Goal: Task Accomplishment & Management: Manage account settings

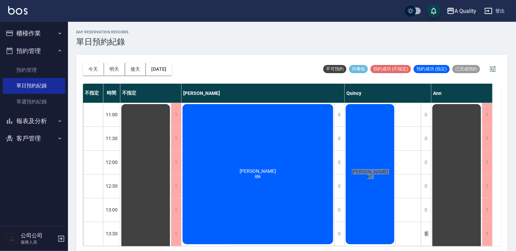
scroll to position [8, 0]
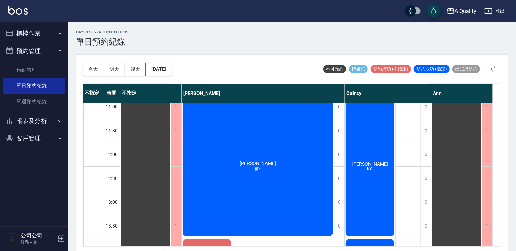
drag, startPoint x: 173, startPoint y: 33, endPoint x: 161, endPoint y: 23, distance: 15.7
click at [172, 32] on div "day Reservation records 單日預約紀錄" at bounding box center [291, 38] width 431 height 17
click at [36, 71] on link "預約管理" at bounding box center [34, 70] width 63 height 16
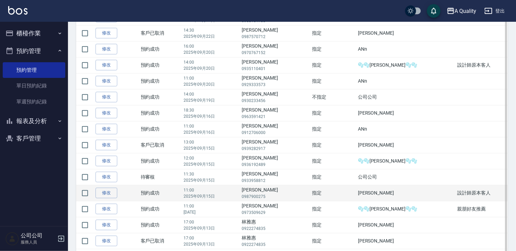
scroll to position [204, 0]
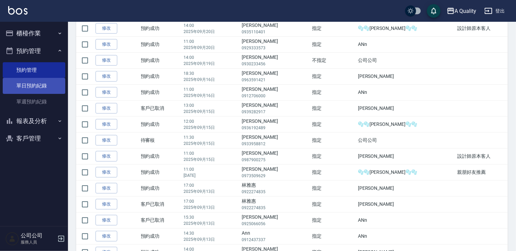
click at [31, 85] on link "單日預約紀錄" at bounding box center [34, 86] width 63 height 16
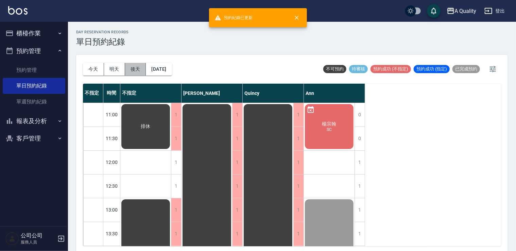
drag, startPoint x: 140, startPoint y: 66, endPoint x: 160, endPoint y: 67, distance: 20.4
click at [145, 66] on button "後天" at bounding box center [135, 69] width 21 height 13
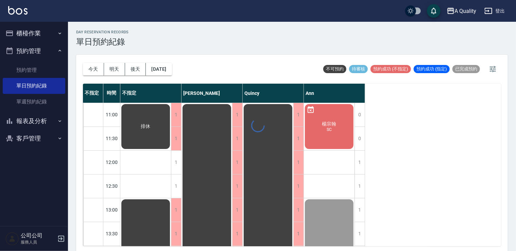
click at [162, 66] on div at bounding box center [258, 125] width 516 height 251
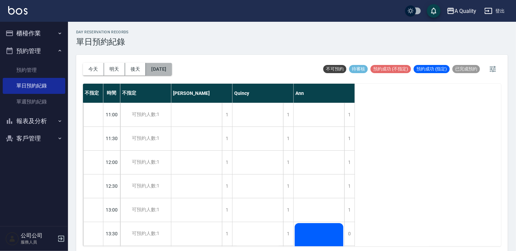
click at [163, 67] on button "[DATE]" at bounding box center [159, 69] width 26 height 13
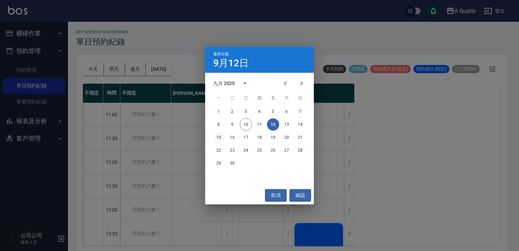
click at [220, 137] on button "15" at bounding box center [219, 137] width 12 height 12
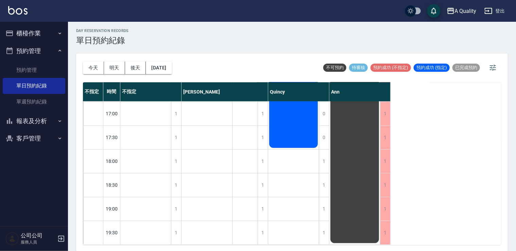
scroll to position [2, 0]
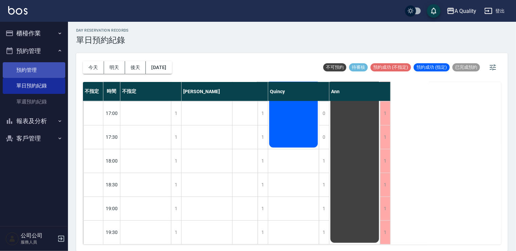
click at [22, 70] on link "預約管理" at bounding box center [34, 70] width 63 height 16
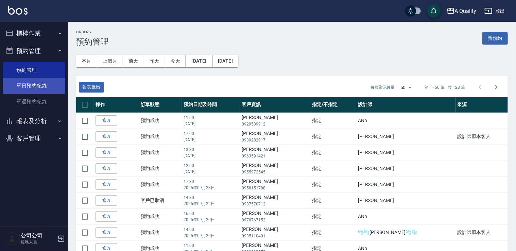
click at [46, 81] on link "單日預約紀錄" at bounding box center [34, 86] width 63 height 16
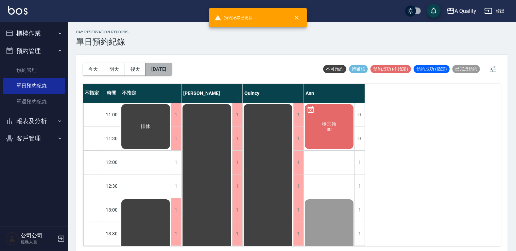
click at [172, 71] on button "[DATE]" at bounding box center [159, 69] width 26 height 13
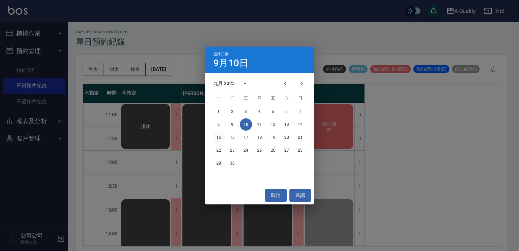
click at [220, 140] on button "15" at bounding box center [219, 137] width 12 height 12
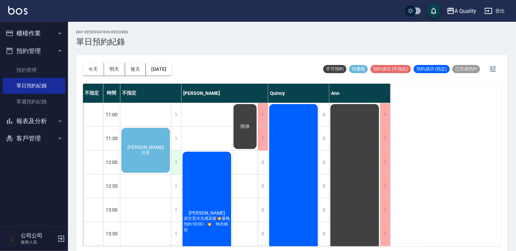
click at [178, 161] on div "1" at bounding box center [176, 161] width 10 height 23
drag, startPoint x: 178, startPoint y: 161, endPoint x: 175, endPoint y: 166, distance: 5.9
click at [175, 166] on div "1" at bounding box center [176, 161] width 10 height 23
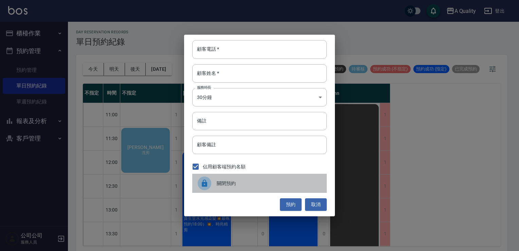
drag, startPoint x: 219, startPoint y: 177, endPoint x: 205, endPoint y: 162, distance: 20.4
click at [219, 177] on div "關閉預約" at bounding box center [259, 183] width 135 height 19
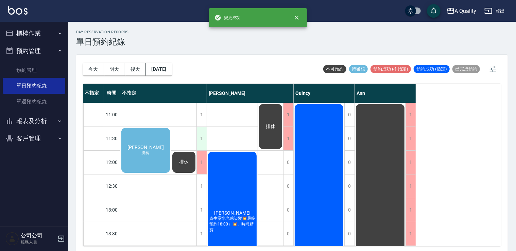
click at [200, 137] on div "1" at bounding box center [201, 138] width 10 height 23
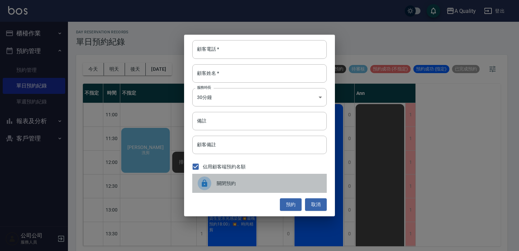
drag, startPoint x: 220, startPoint y: 179, endPoint x: 216, endPoint y: 175, distance: 5.5
click at [219, 179] on div "關閉預約" at bounding box center [259, 183] width 135 height 19
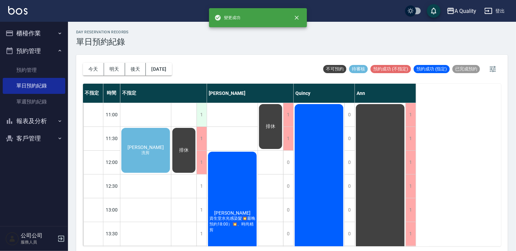
click at [203, 110] on div "1" at bounding box center [201, 114] width 10 height 23
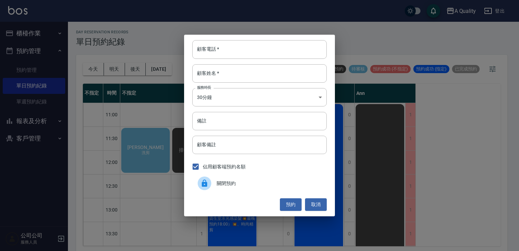
click at [216, 188] on div at bounding box center [207, 183] width 19 height 14
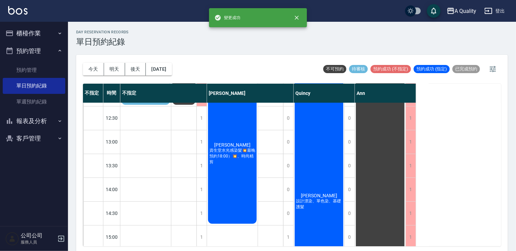
scroll to position [34, 0]
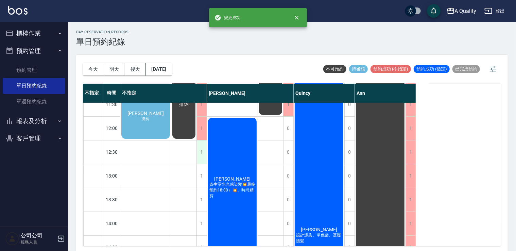
click at [206, 147] on div "1" at bounding box center [201, 151] width 10 height 23
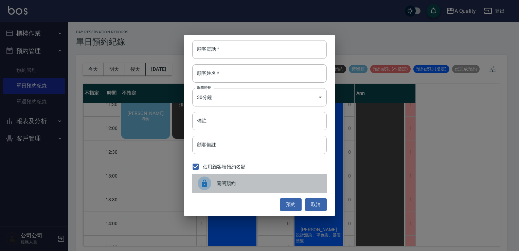
click at [209, 179] on div at bounding box center [205, 183] width 14 height 14
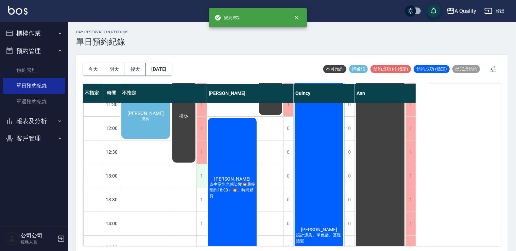
click at [203, 179] on div "1" at bounding box center [201, 175] width 10 height 23
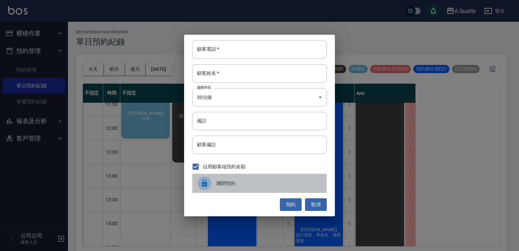
click at [213, 191] on div "關閉預約" at bounding box center [259, 183] width 135 height 19
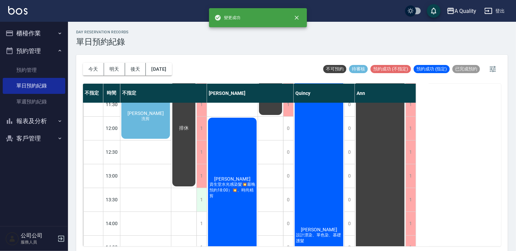
click at [200, 197] on div "1" at bounding box center [201, 199] width 10 height 23
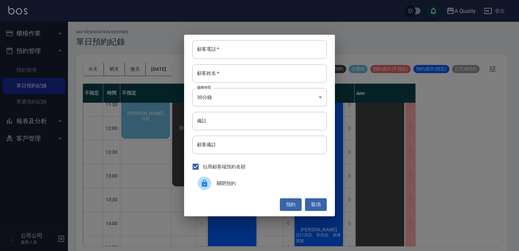
drag, startPoint x: 200, startPoint y: 197, endPoint x: 227, endPoint y: 181, distance: 31.2
click at [227, 181] on span "關閉預約" at bounding box center [269, 183] width 105 height 7
click at [227, 181] on div "顧客電話   * 顧客電話   * 顧客姓名   * 顧客姓名   * 服務時長 30分鐘 1 服務時長 備註 備註 顧客備註 顧客備註 佔用顧客端預約名額 …" at bounding box center [259, 125] width 151 height 181
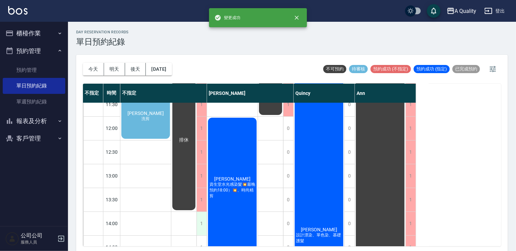
drag, startPoint x: 227, startPoint y: 181, endPoint x: 201, endPoint y: 216, distance: 44.0
click at [201, 216] on div "1" at bounding box center [201, 223] width 10 height 23
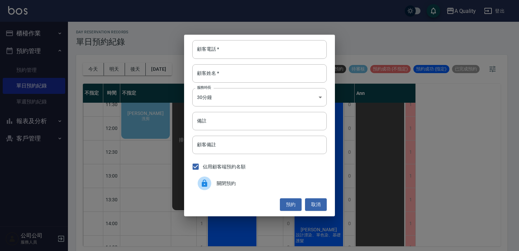
click at [233, 184] on span "關閉預約" at bounding box center [269, 183] width 105 height 7
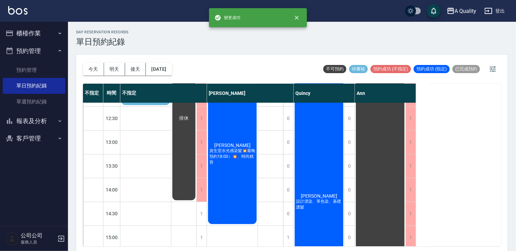
scroll to position [68, 0]
click at [205, 212] on div "1" at bounding box center [201, 212] width 10 height 23
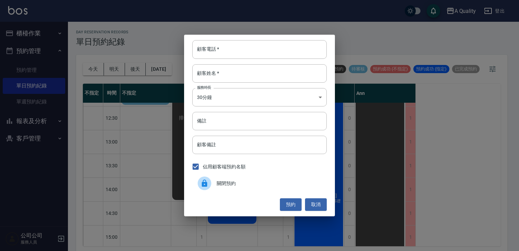
click at [242, 182] on span "關閉預約" at bounding box center [269, 183] width 105 height 7
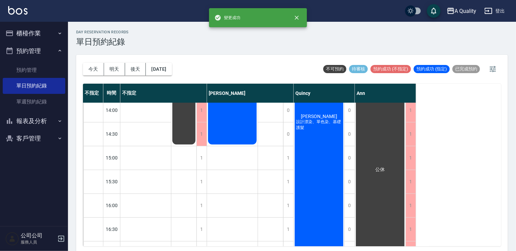
scroll to position [204, 0]
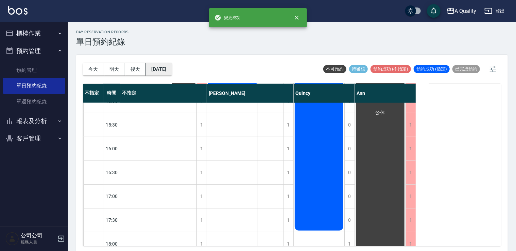
click at [170, 66] on button "[DATE]" at bounding box center [159, 69] width 26 height 13
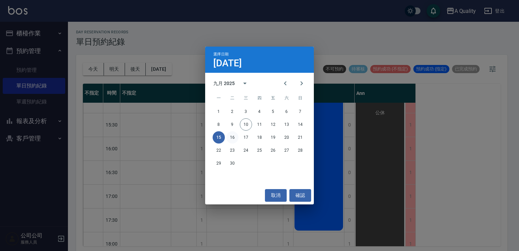
click at [230, 137] on button "16" at bounding box center [232, 137] width 12 height 12
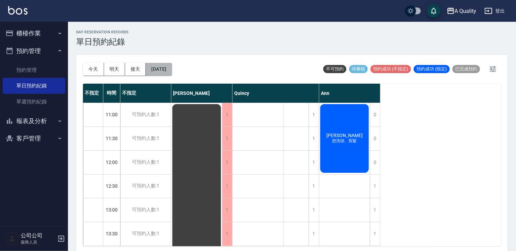
click at [171, 69] on button "[DATE]" at bounding box center [159, 69] width 26 height 13
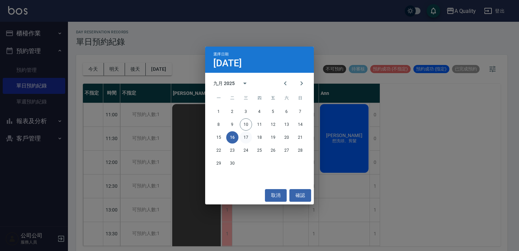
click at [246, 134] on button "17" at bounding box center [246, 137] width 12 height 12
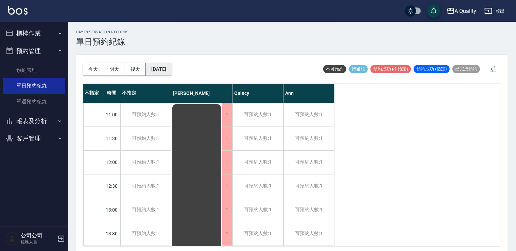
click at [172, 71] on button "[DATE]" at bounding box center [159, 69] width 26 height 13
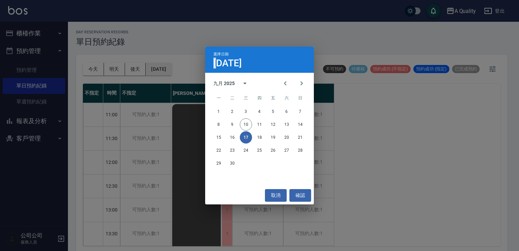
click at [174, 71] on div "選擇日期 [DATE] 九月 2025 一 二 三 四 五 六 日 1 2 3 4 5 6 7 8 9 10 11 12 13 14 15 16 17 18 …" at bounding box center [259, 125] width 519 height 251
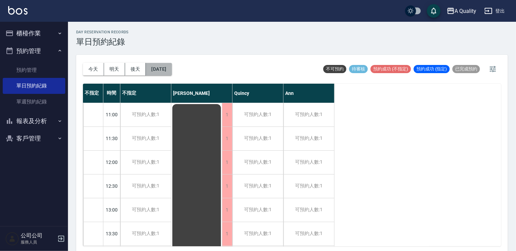
click at [172, 70] on button "[DATE]" at bounding box center [159, 69] width 26 height 13
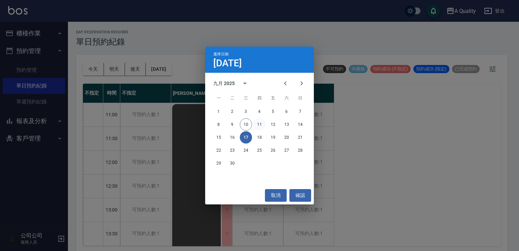
click at [258, 125] on button "11" at bounding box center [259, 124] width 12 height 12
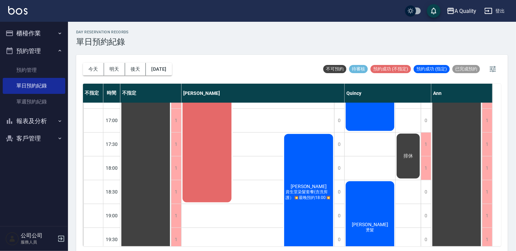
scroll to position [314, 0]
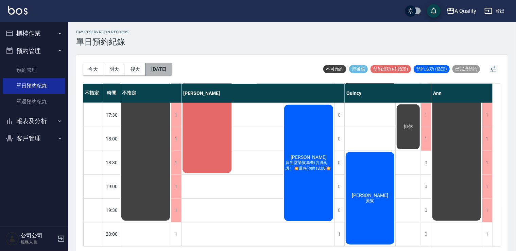
click at [172, 70] on button "[DATE]" at bounding box center [159, 69] width 26 height 13
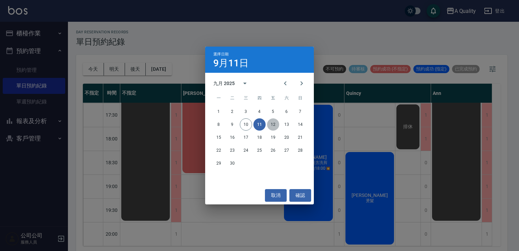
click at [273, 126] on button "12" at bounding box center [273, 124] width 12 height 12
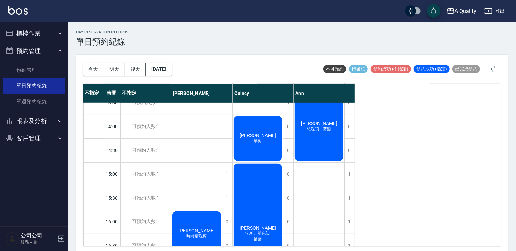
scroll to position [52, 0]
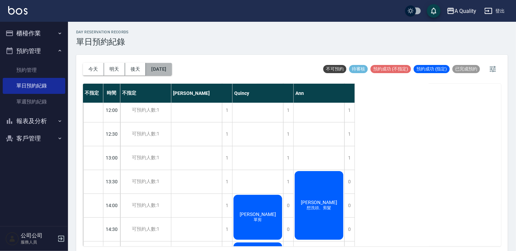
drag, startPoint x: 172, startPoint y: 69, endPoint x: 176, endPoint y: 69, distance: 3.8
click at [172, 69] on button "[DATE]" at bounding box center [159, 69] width 26 height 13
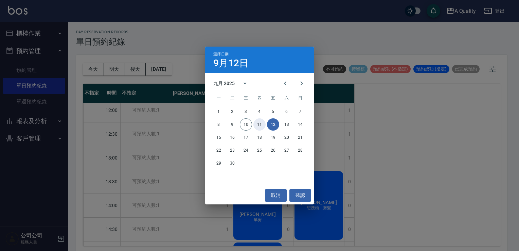
click at [257, 125] on button "11" at bounding box center [259, 124] width 12 height 12
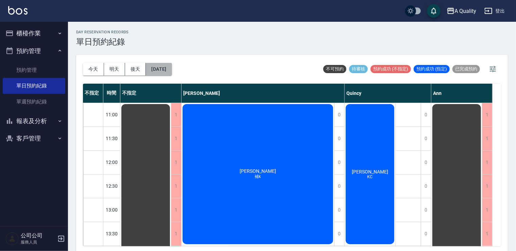
click at [169, 66] on button "[DATE]" at bounding box center [159, 69] width 26 height 13
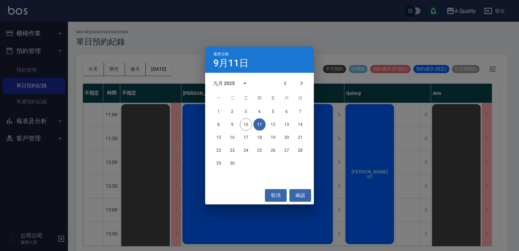
click at [293, 125] on div "8 9 10 11 12 13 14" at bounding box center [259, 124] width 109 height 12
click at [291, 125] on button "13" at bounding box center [287, 124] width 12 height 12
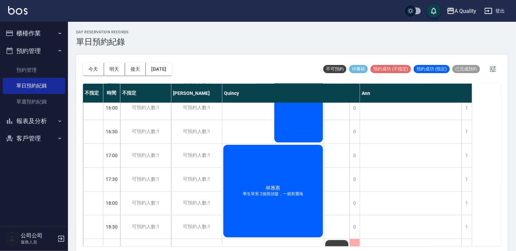
scroll to position [290, 0]
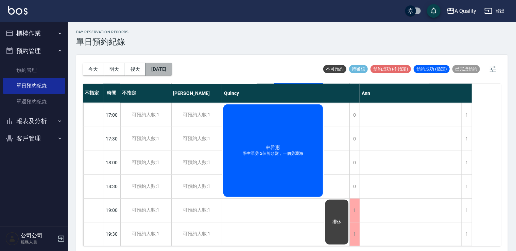
click at [172, 69] on button "[DATE]" at bounding box center [159, 69] width 26 height 13
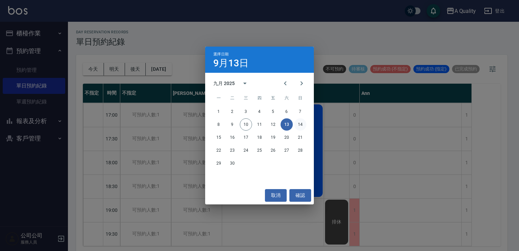
click at [305, 124] on button "14" at bounding box center [300, 124] width 12 height 12
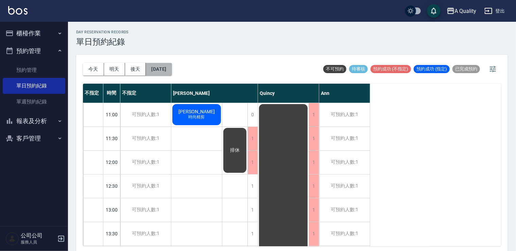
click at [172, 74] on button "[DATE]" at bounding box center [159, 69] width 26 height 13
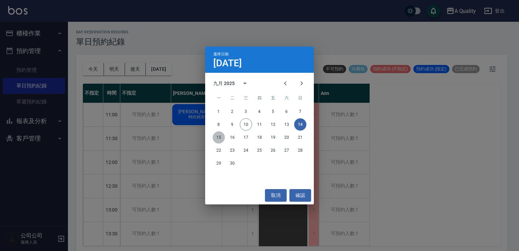
click at [217, 135] on button "15" at bounding box center [219, 137] width 12 height 12
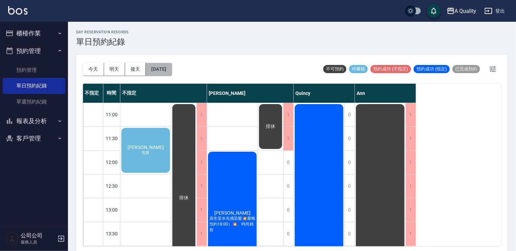
click at [172, 69] on button "[DATE]" at bounding box center [159, 69] width 26 height 13
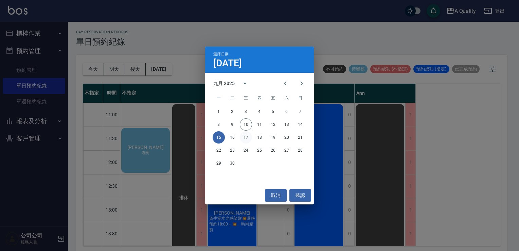
click at [247, 138] on button "17" at bounding box center [246, 137] width 12 height 12
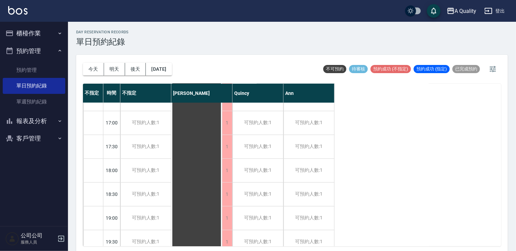
scroll to position [290, 0]
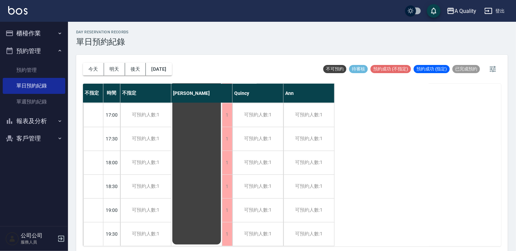
click at [170, 61] on div "[DATE] [DATE] [DATE] [DATE]" at bounding box center [127, 69] width 89 height 29
click at [172, 68] on button "[DATE]" at bounding box center [159, 69] width 26 height 13
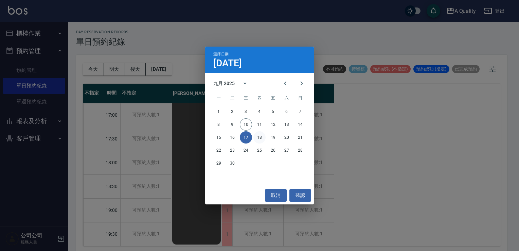
click at [258, 137] on button "18" at bounding box center [259, 137] width 12 height 12
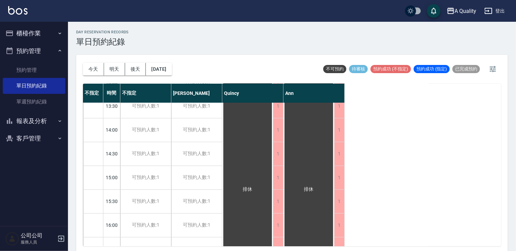
scroll to position [290, 0]
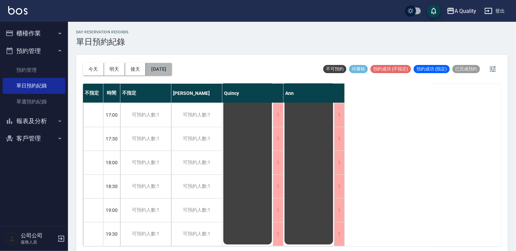
click at [166, 65] on button "[DATE]" at bounding box center [159, 69] width 26 height 13
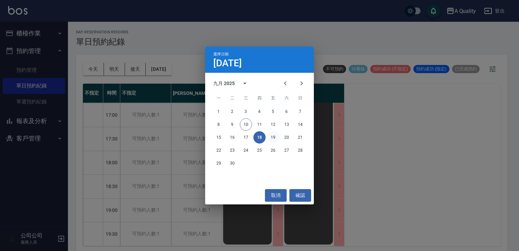
click at [273, 135] on button "19" at bounding box center [273, 137] width 12 height 12
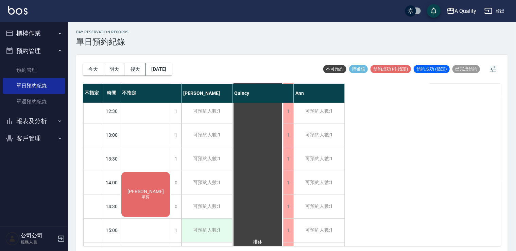
scroll to position [68, 0]
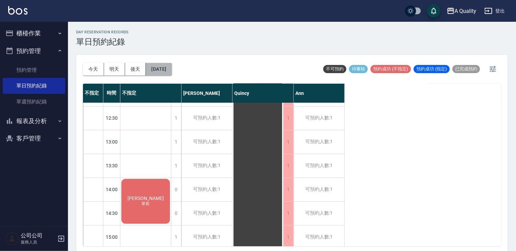
click at [160, 66] on button "[DATE]" at bounding box center [159, 69] width 26 height 13
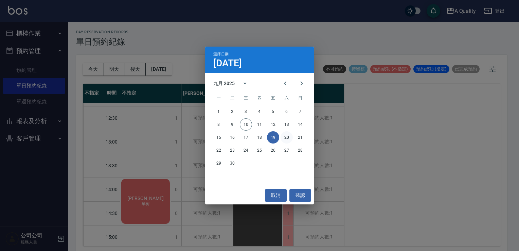
click at [290, 140] on button "20" at bounding box center [287, 137] width 12 height 12
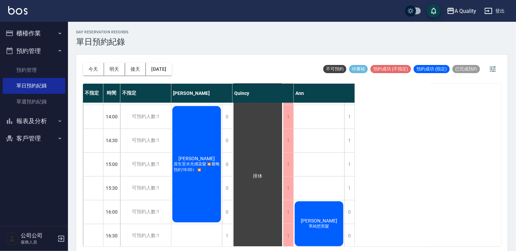
scroll to position [136, 0]
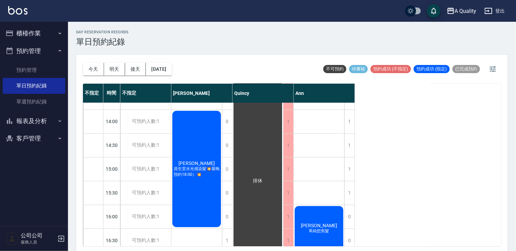
click at [192, 162] on span "[PERSON_NAME]" at bounding box center [196, 162] width 39 height 5
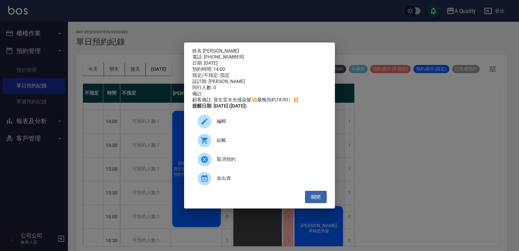
click at [231, 121] on div "編輯" at bounding box center [259, 121] width 135 height 19
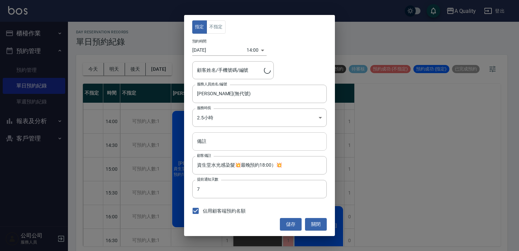
type input "[PERSON_NAME]/0935110401/"
click at [219, 119] on body "A Quality 登出 櫃檯作業 打帳單 帳單列表 營業儀表板 現金收支登錄 每日結帳 排班表 現場電腦打卡 預約管理 預約管理 單日預約紀錄 單週預約紀錄…" at bounding box center [259, 126] width 519 height 253
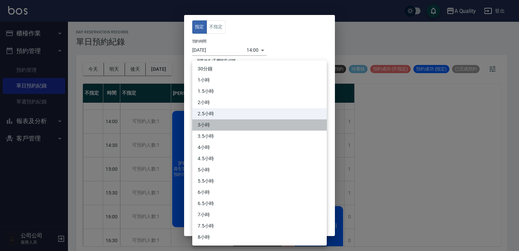
click at [213, 127] on li "3小時" at bounding box center [259, 124] width 135 height 11
type input "6"
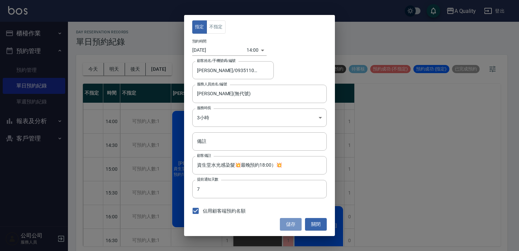
drag, startPoint x: 291, startPoint y: 224, endPoint x: 245, endPoint y: 201, distance: 51.2
click at [291, 224] on button "儲存" at bounding box center [291, 224] width 22 height 13
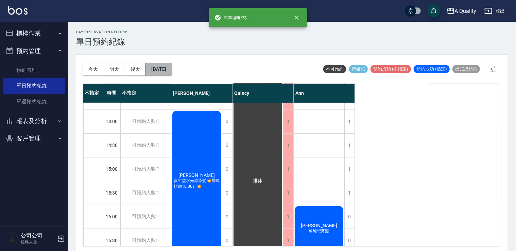
click at [160, 67] on button "[DATE]" at bounding box center [159, 69] width 26 height 13
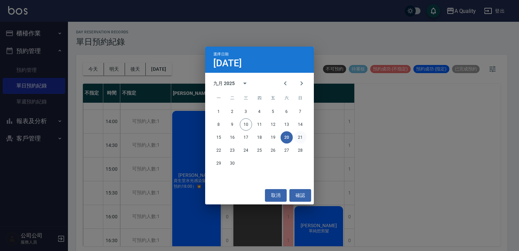
click at [305, 140] on button "21" at bounding box center [300, 137] width 12 height 12
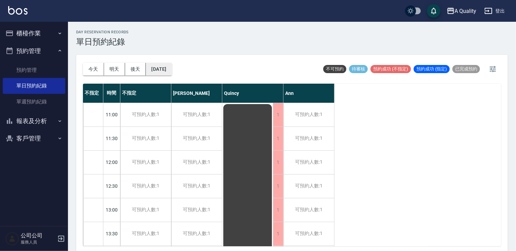
click at [156, 65] on button "[DATE]" at bounding box center [159, 69] width 26 height 13
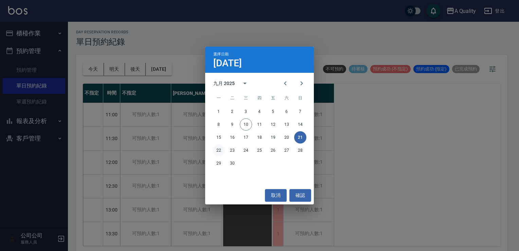
click at [219, 151] on button "22" at bounding box center [219, 150] width 12 height 12
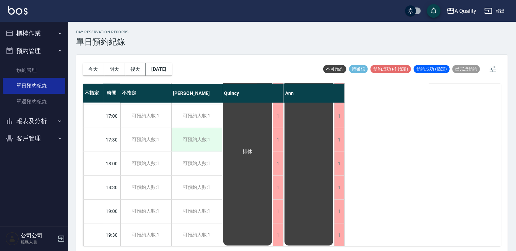
scroll to position [290, 0]
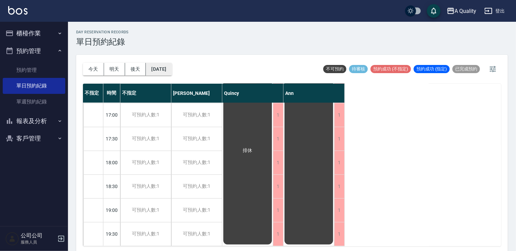
click at [167, 66] on button "[DATE]" at bounding box center [159, 69] width 26 height 13
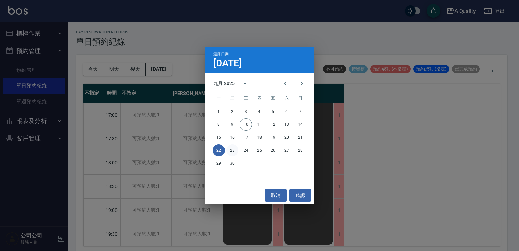
click at [232, 149] on button "23" at bounding box center [232, 150] width 12 height 12
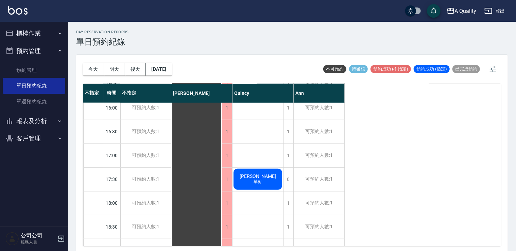
scroll to position [290, 0]
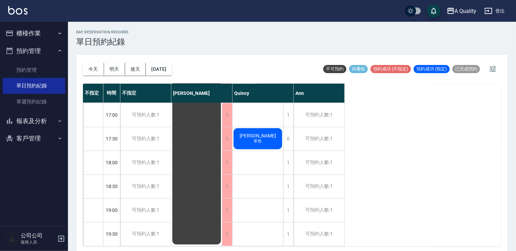
click at [259, 133] on span "[PERSON_NAME]" at bounding box center [257, 135] width 39 height 5
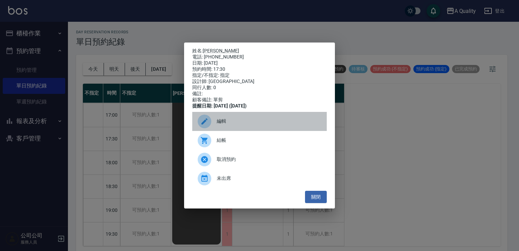
click at [217, 120] on div "編輯" at bounding box center [259, 121] width 135 height 19
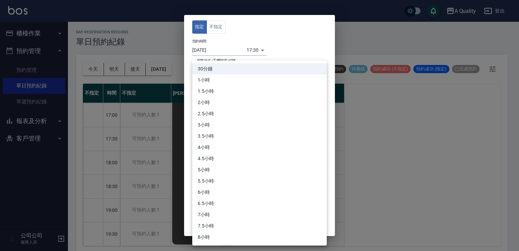
click at [216, 118] on body "A Quality 登出 櫃檯作業 打帳單 帳單列表 營業儀表板 現金收支登錄 每日結帳 排班表 現場電腦打卡 預約管理 預約管理 單日預約紀錄 單週預約紀錄…" at bounding box center [259, 126] width 519 height 253
click at [217, 81] on li "1小時" at bounding box center [259, 79] width 135 height 11
type input "2"
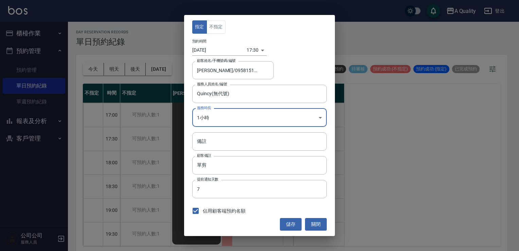
drag, startPoint x: 286, startPoint y: 221, endPoint x: 271, endPoint y: 218, distance: 15.7
click at [286, 221] on button "儲存" at bounding box center [291, 224] width 22 height 13
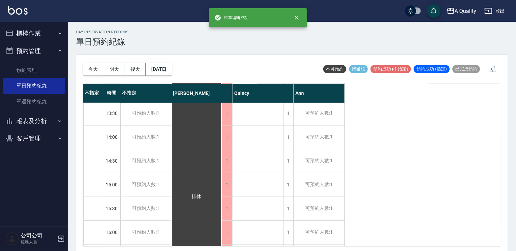
scroll to position [120, 0]
click at [169, 69] on button "[DATE]" at bounding box center [159, 69] width 26 height 13
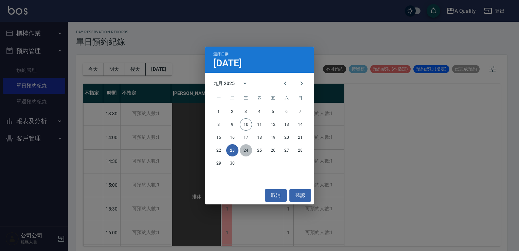
click at [245, 154] on button "24" at bounding box center [246, 150] width 12 height 12
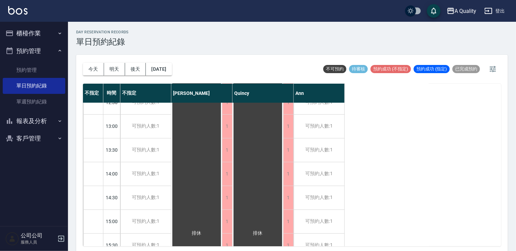
scroll to position [102, 0]
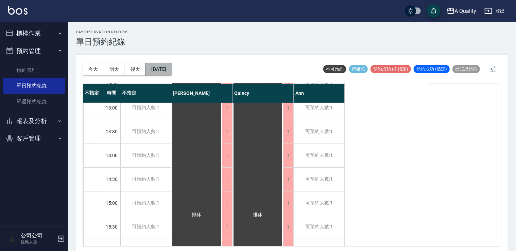
click at [172, 70] on button "[DATE]" at bounding box center [159, 69] width 26 height 13
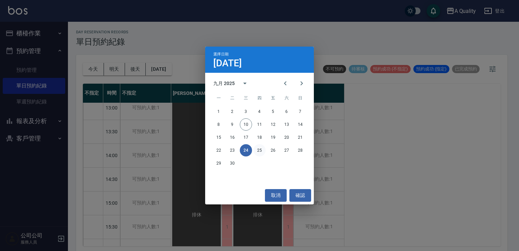
click at [257, 151] on button "25" at bounding box center [259, 150] width 12 height 12
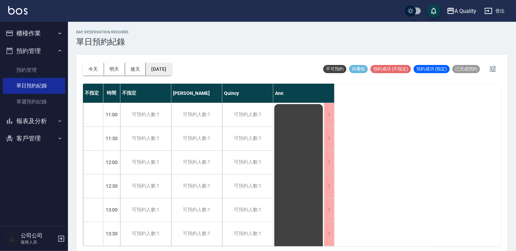
click at [168, 70] on button "[DATE]" at bounding box center [159, 69] width 26 height 13
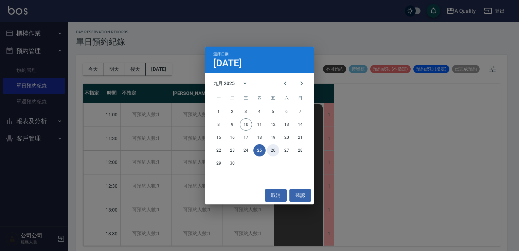
click at [272, 154] on button "26" at bounding box center [273, 150] width 12 height 12
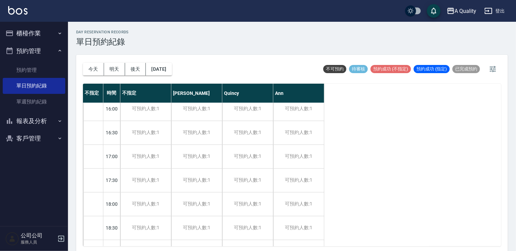
scroll to position [290, 0]
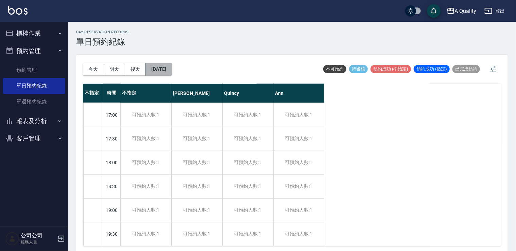
click at [156, 63] on button "[DATE]" at bounding box center [159, 69] width 26 height 13
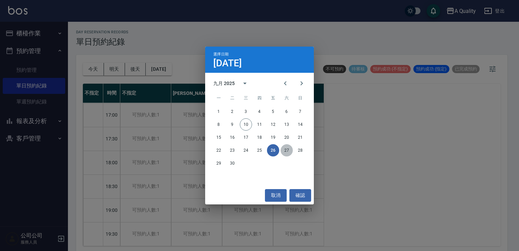
click at [284, 150] on button "27" at bounding box center [287, 150] width 12 height 12
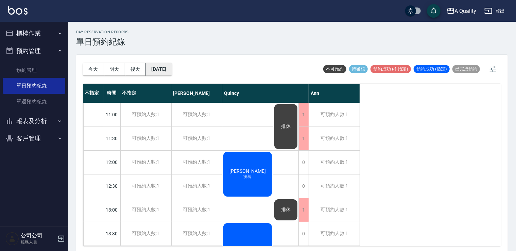
click at [172, 71] on button "[DATE]" at bounding box center [159, 69] width 26 height 13
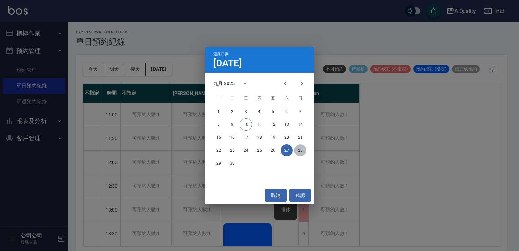
click at [300, 152] on button "28" at bounding box center [300, 150] width 12 height 12
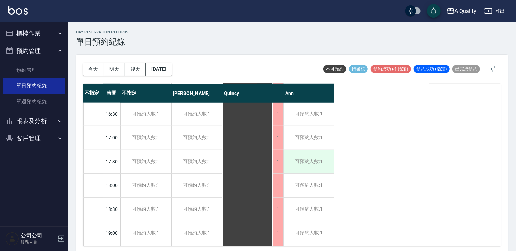
scroll to position [290, 0]
click at [418, 207] on div "不指定 時間 不指定 [PERSON_NAME] 11:00 11:30 12:00 12:30 13:00 13:30 14:00 14:30 15:00 …" at bounding box center [292, 165] width 418 height 162
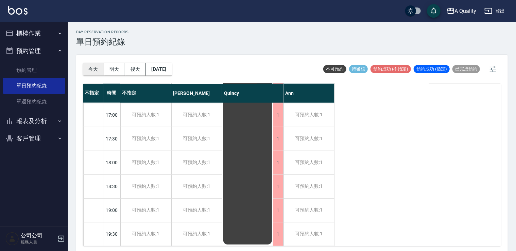
click at [100, 69] on button "今天" at bounding box center [93, 69] width 21 height 13
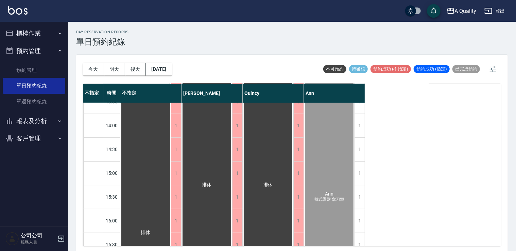
scroll to position [136, 0]
